Goal: Information Seeking & Learning: Learn about a topic

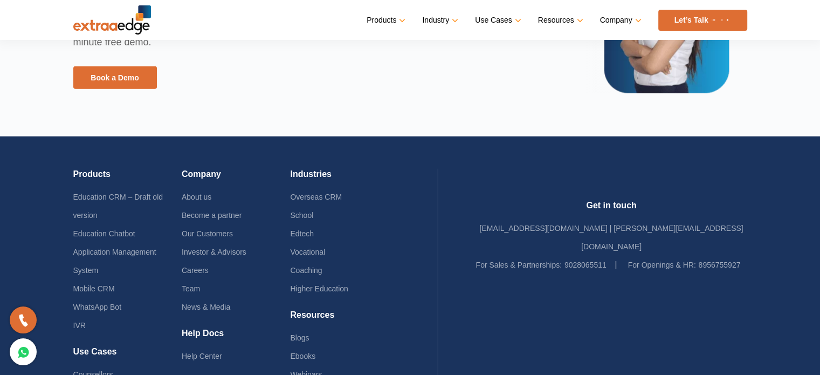
scroll to position [2648, 0]
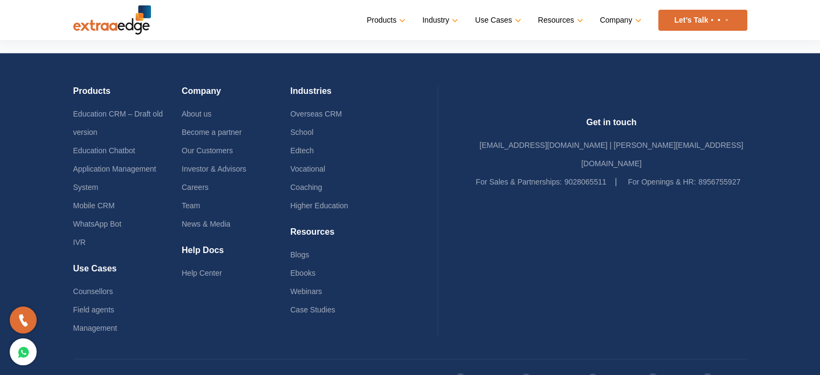
drag, startPoint x: 823, startPoint y: 135, endPoint x: 817, endPoint y: 335, distance: 199.5
click at [197, 203] on link "Team" at bounding box center [191, 205] width 18 height 9
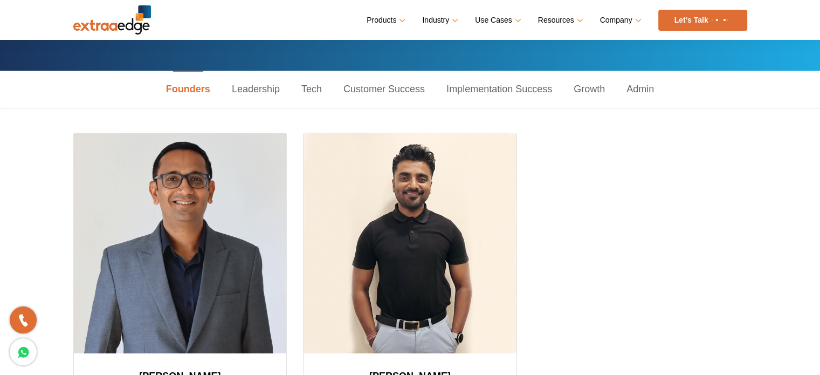
scroll to position [108, 0]
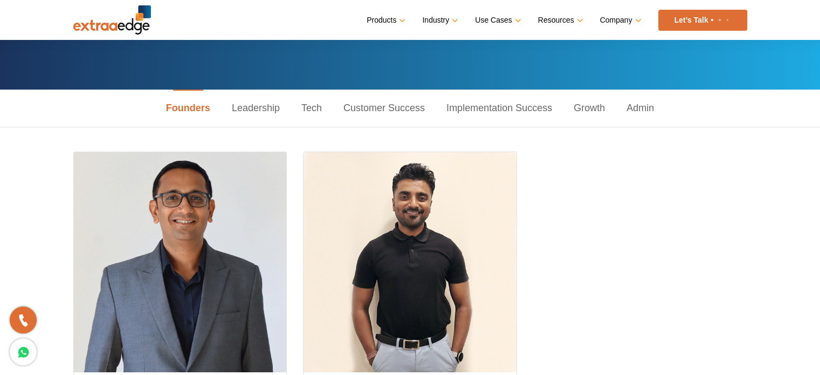
click at [593, 110] on link "Growth" at bounding box center [589, 107] width 53 height 37
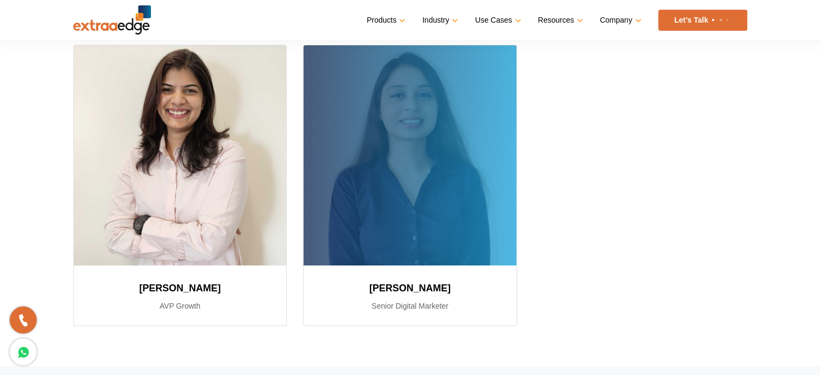
scroll to position [162, 0]
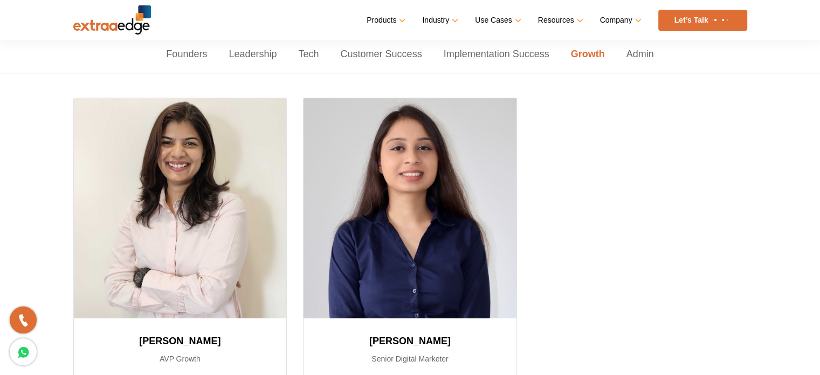
click at [520, 59] on link "Implementation Success" at bounding box center [496, 54] width 127 height 37
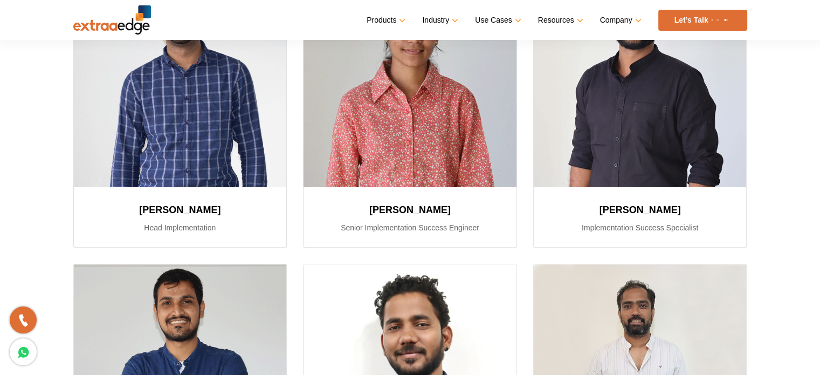
scroll to position [19, 0]
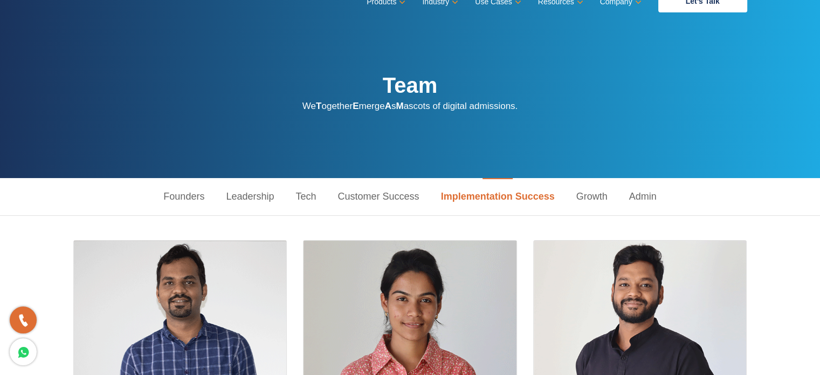
click at [350, 196] on link "Customer Success" at bounding box center [378, 196] width 103 height 37
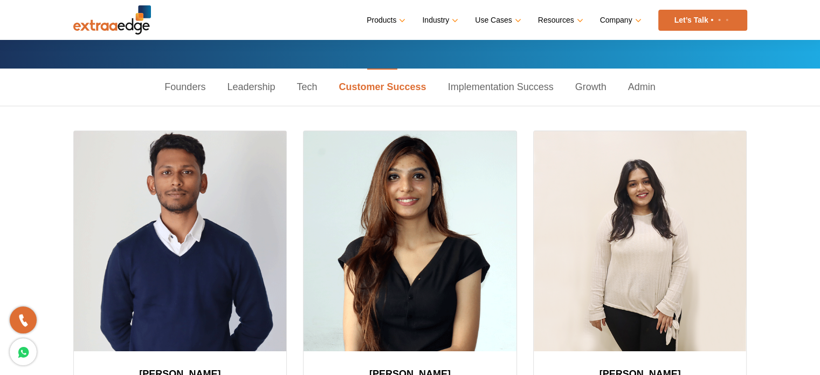
scroll to position [127, 0]
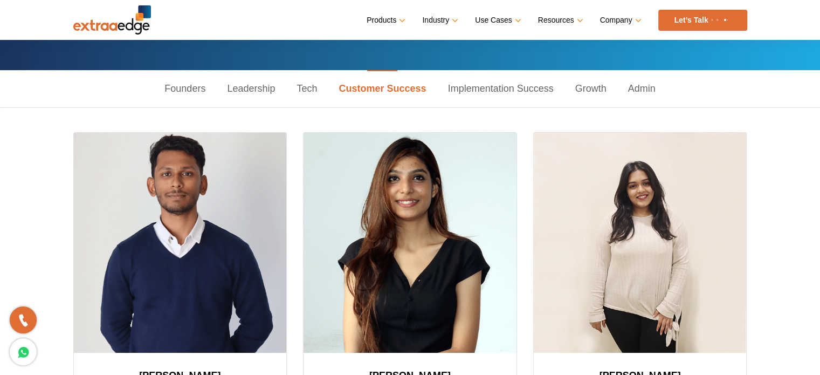
click at [307, 88] on link "Tech" at bounding box center [307, 88] width 42 height 37
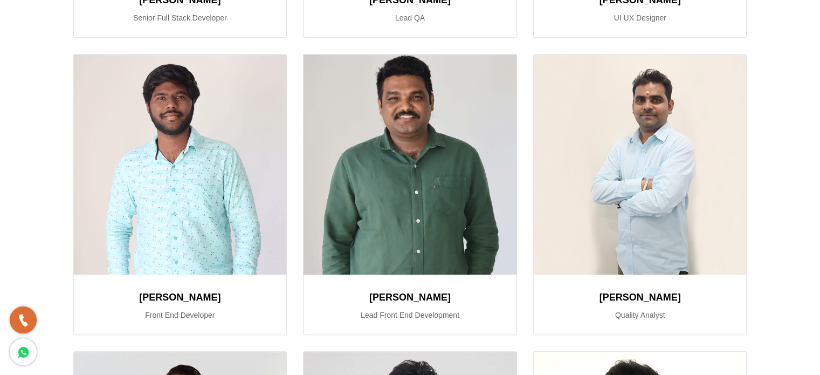
scroll to position [0, 0]
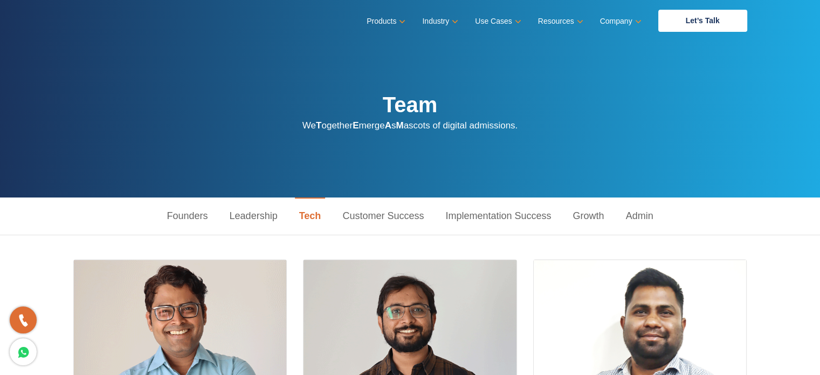
click at [255, 217] on link "Leadership" at bounding box center [254, 215] width 70 height 37
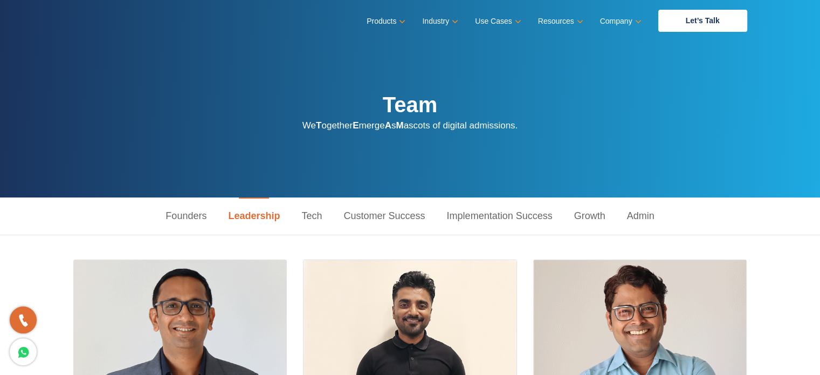
click at [183, 215] on link "Founders" at bounding box center [186, 215] width 63 height 37
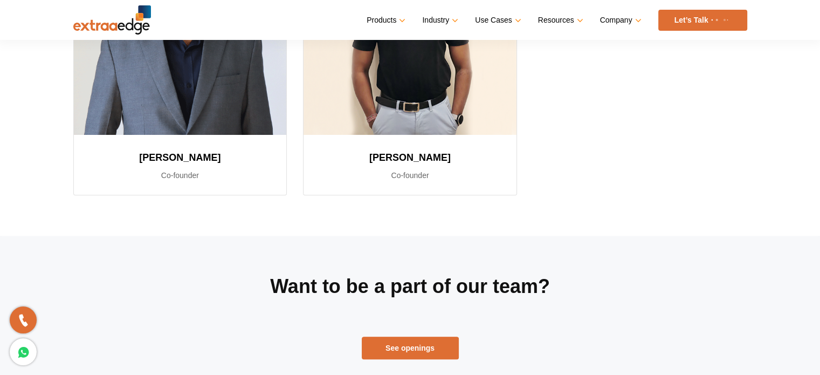
scroll to position [593, 0]
